Goal: Transaction & Acquisition: Book appointment/travel/reservation

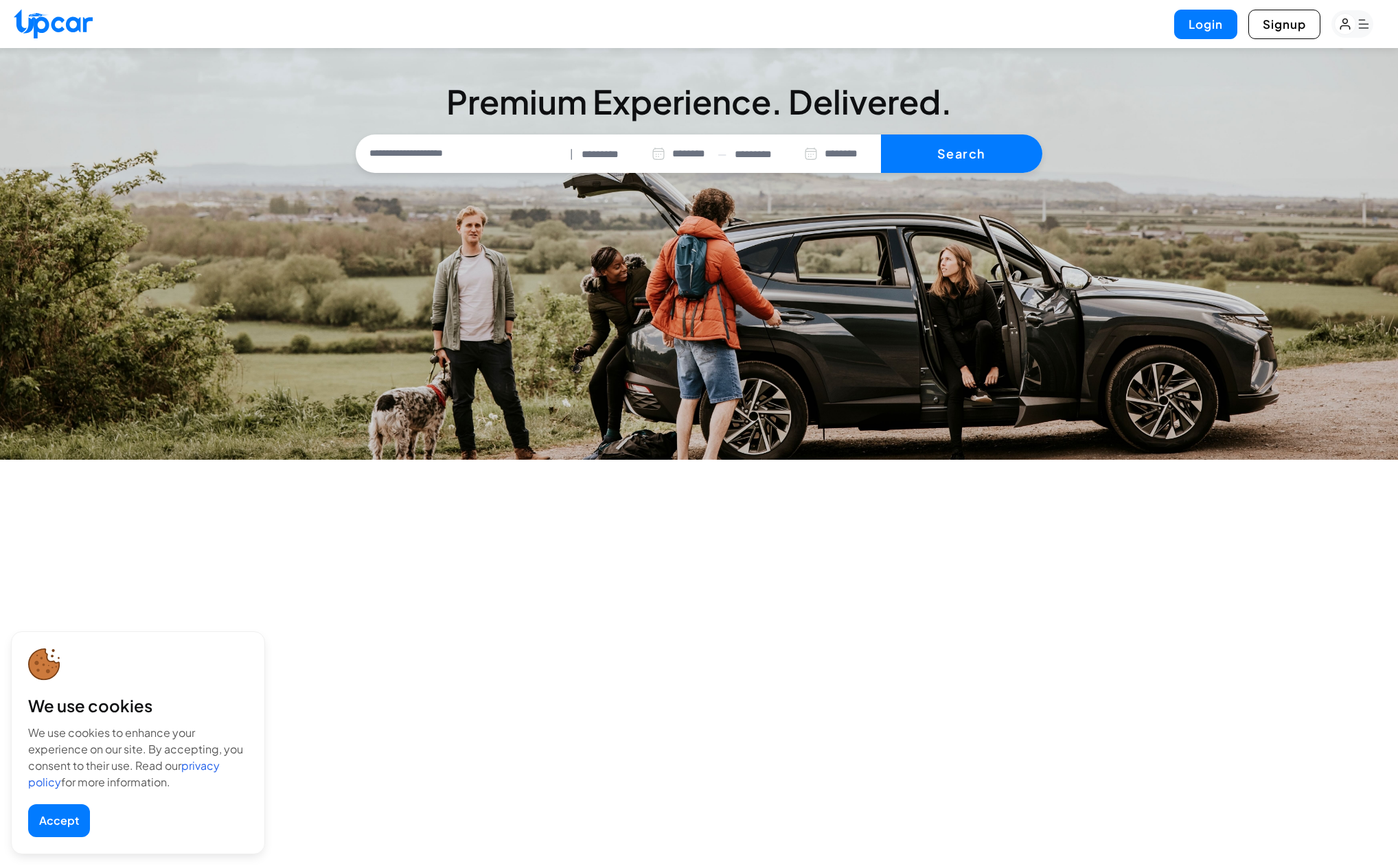
select select "********"
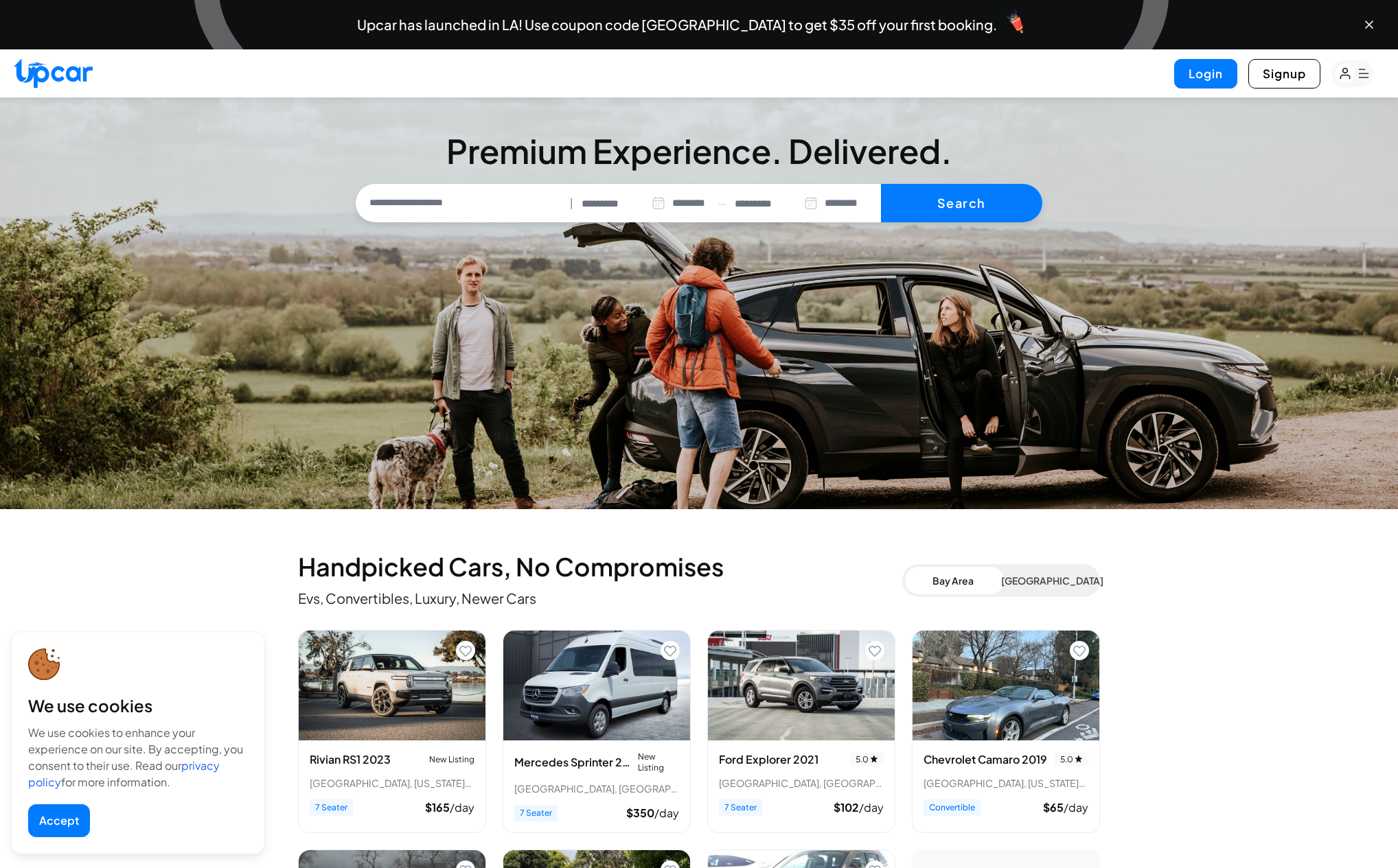
click at [553, 750] on div "Mercedes Sprinter 2025 New Listing [GEOGRAPHIC_DATA], [GEOGRAPHIC_DATA] 7 Seate…" at bounding box center [596, 786] width 187 height 92
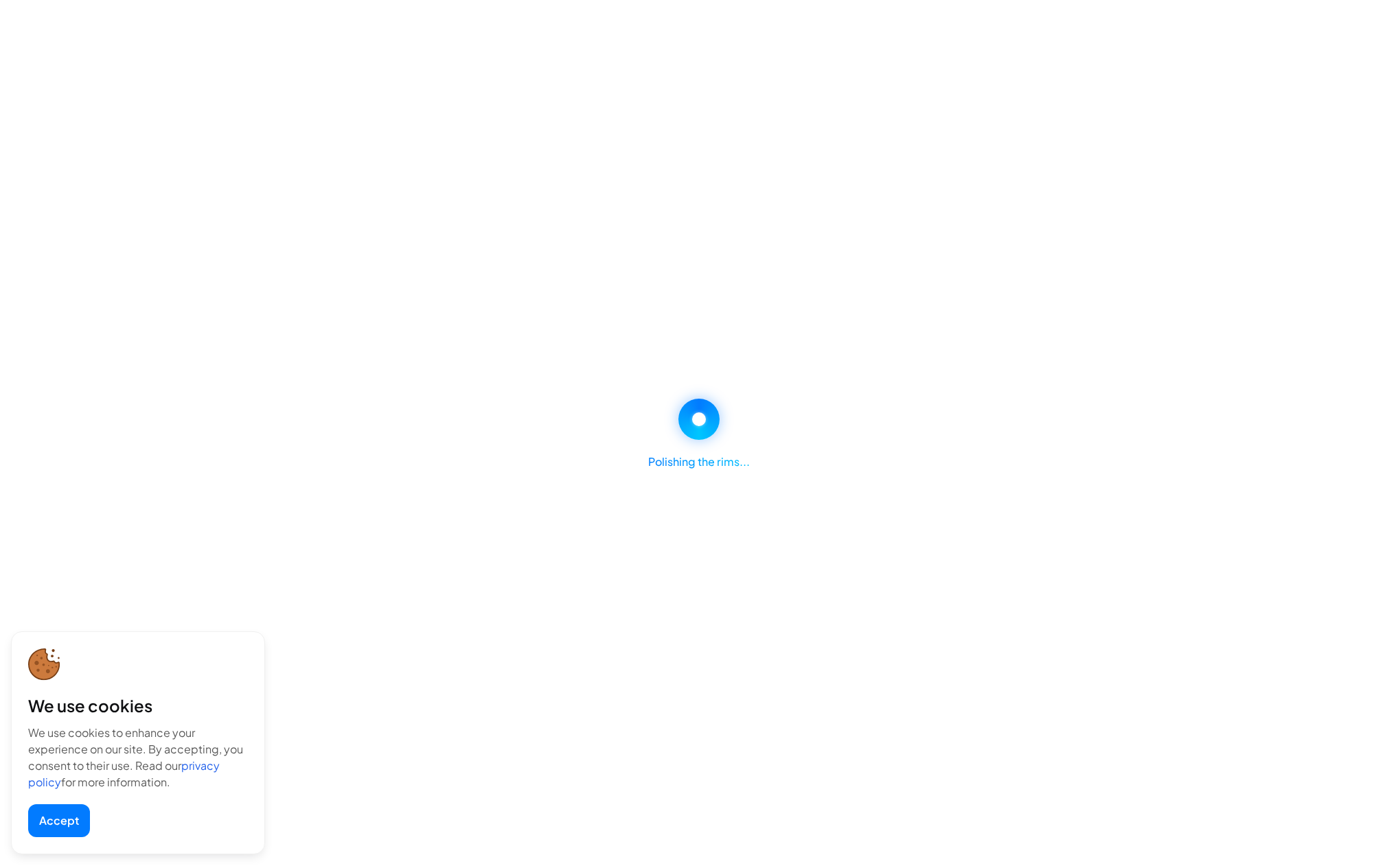
select select "********"
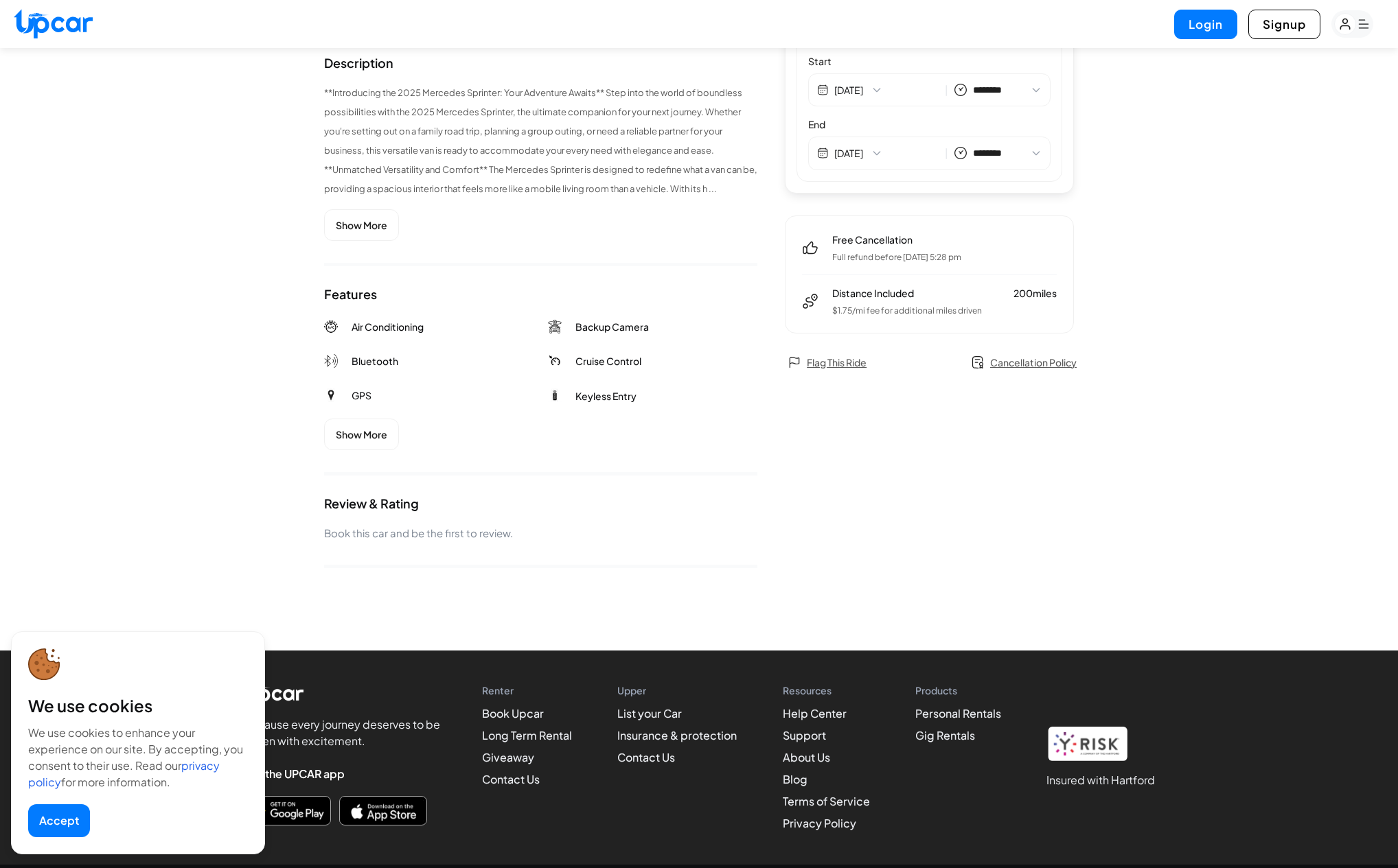
scroll to position [466, 0]
